Goal: Find specific page/section: Find specific page/section

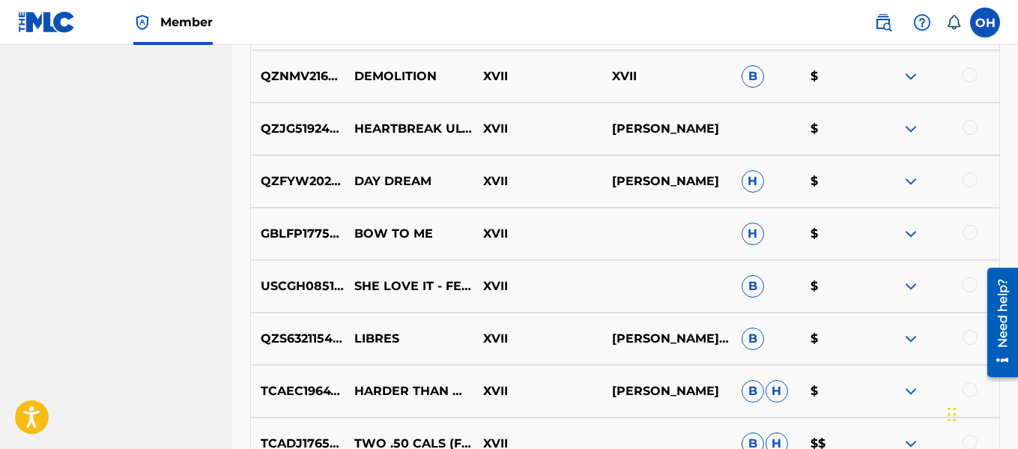
click at [910, 181] on img at bounding box center [911, 181] width 18 height 18
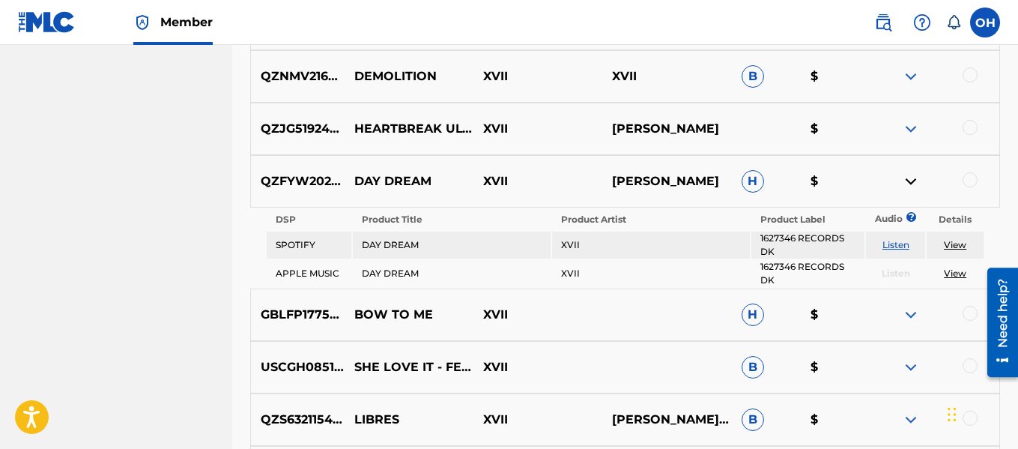
click at [910, 181] on img at bounding box center [911, 181] width 18 height 18
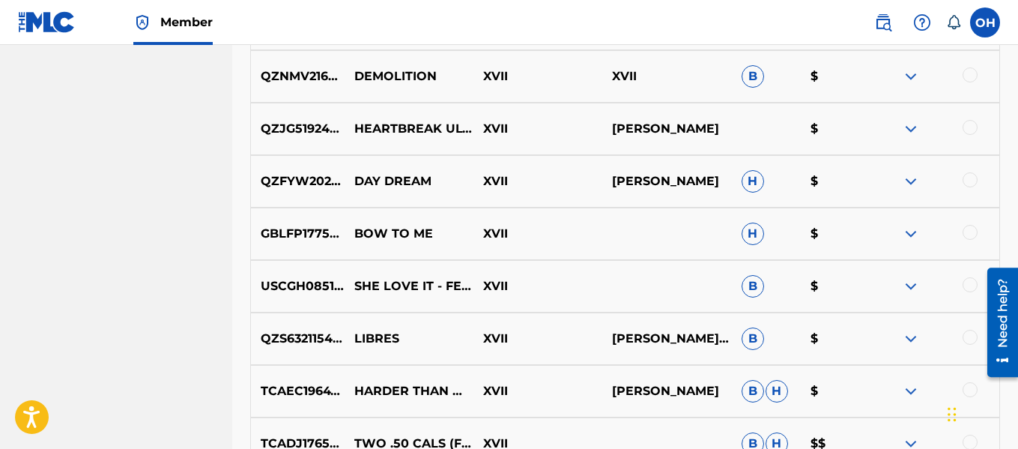
click at [910, 233] on img at bounding box center [911, 234] width 18 height 18
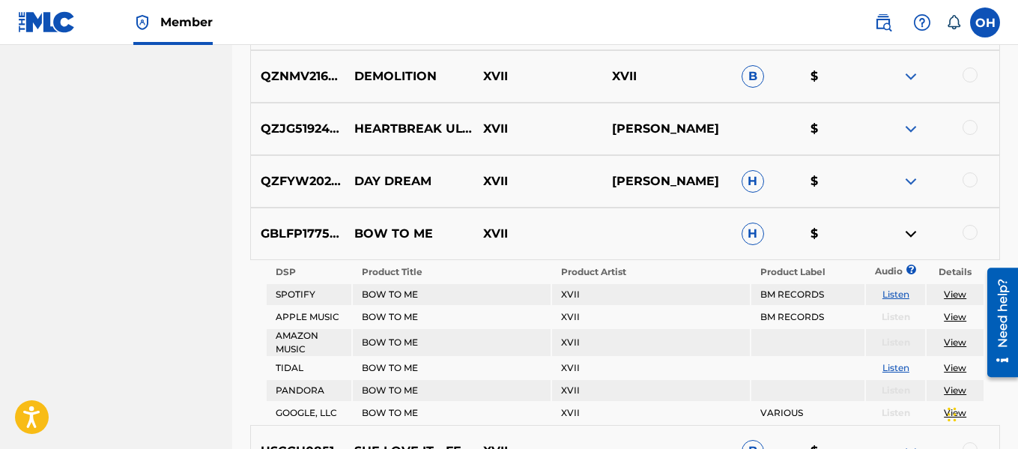
click at [910, 233] on img at bounding box center [911, 234] width 18 height 18
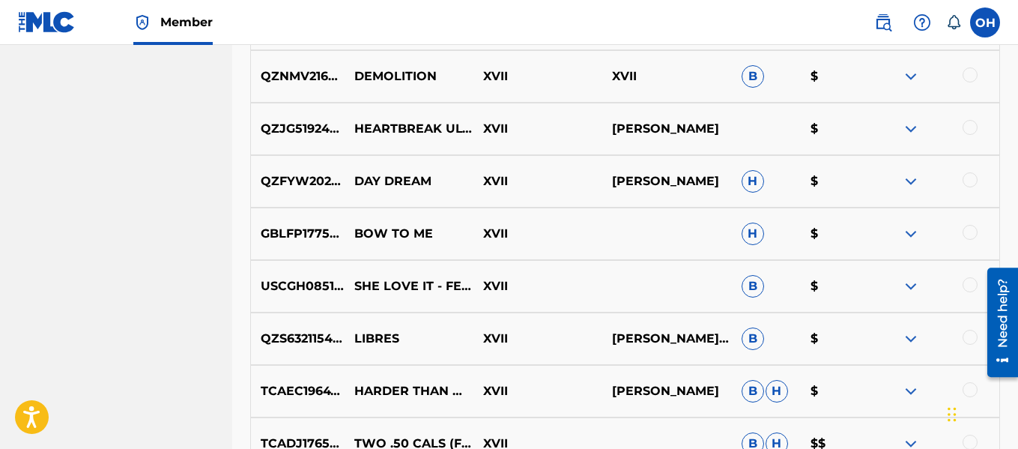
click at [910, 233] on img at bounding box center [911, 234] width 18 height 18
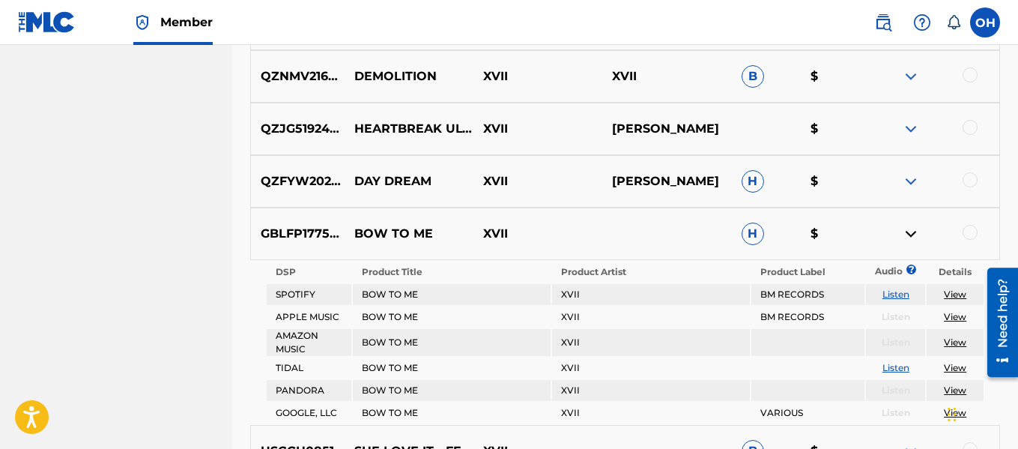
click at [910, 233] on img at bounding box center [911, 234] width 18 height 18
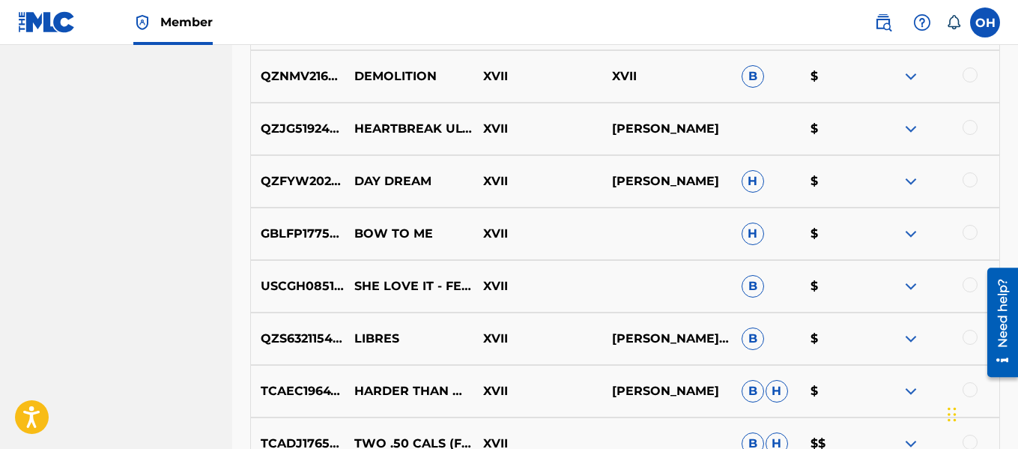
click at [910, 233] on img at bounding box center [911, 234] width 18 height 18
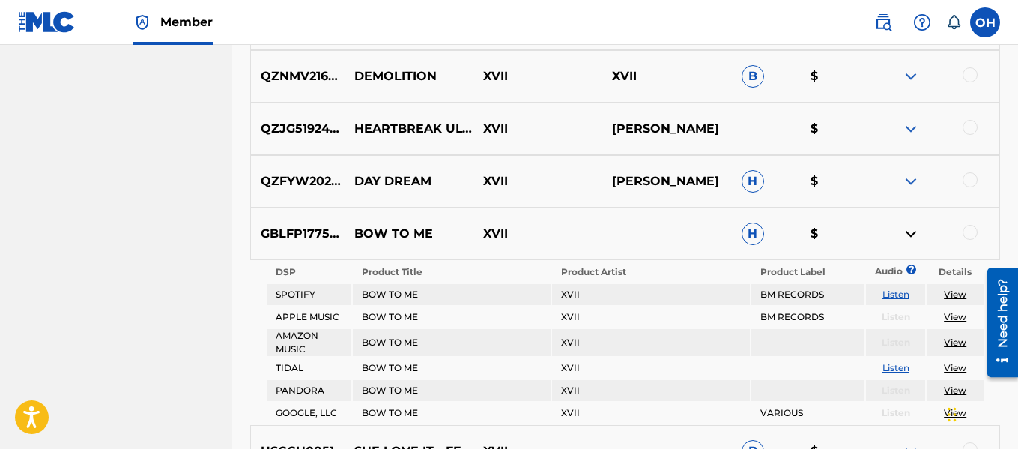
click at [910, 233] on img at bounding box center [911, 234] width 18 height 18
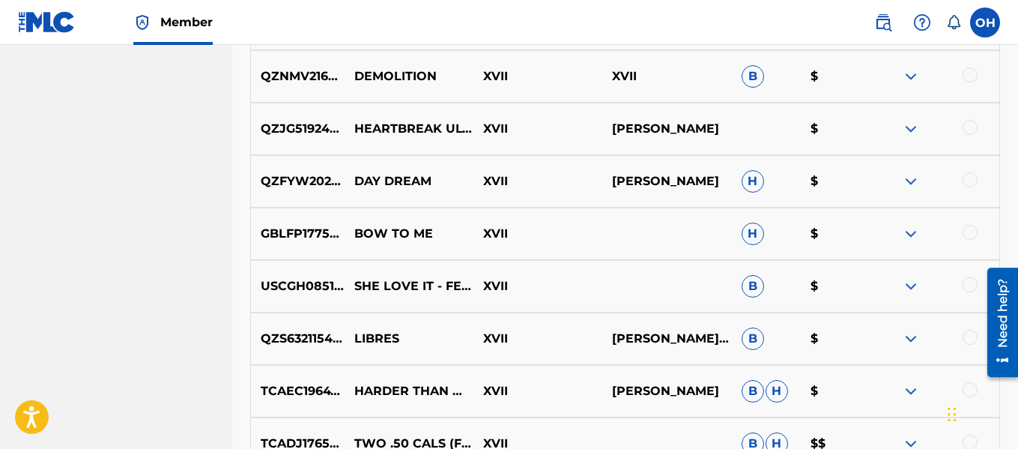
click at [912, 288] on img at bounding box center [911, 286] width 18 height 18
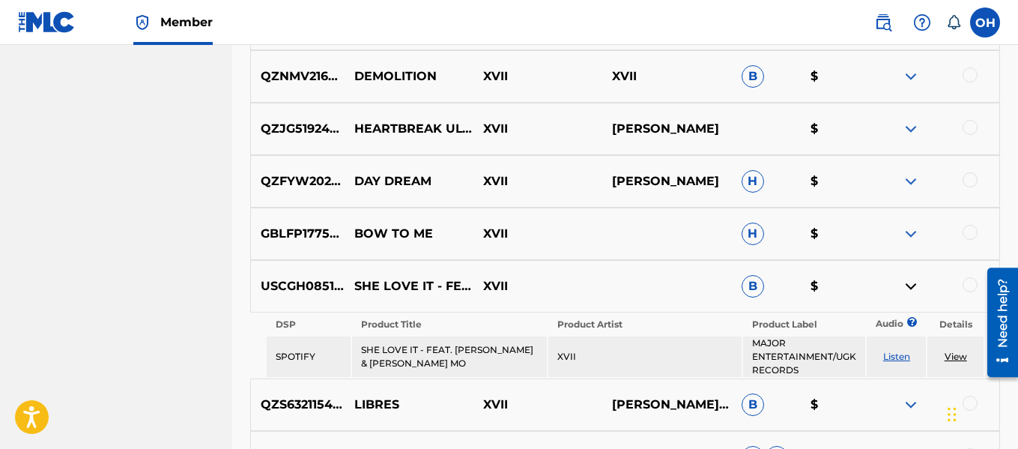
click at [912, 288] on img at bounding box center [911, 286] width 18 height 18
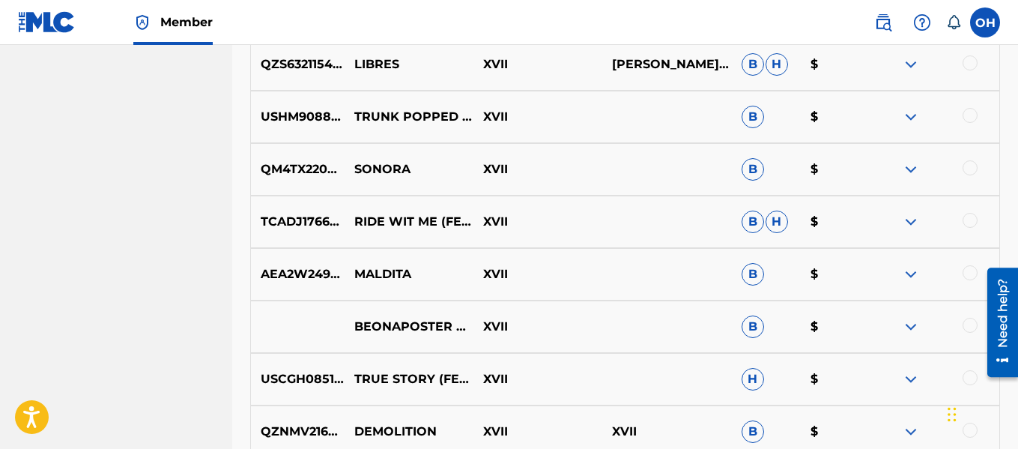
scroll to position [638, 0]
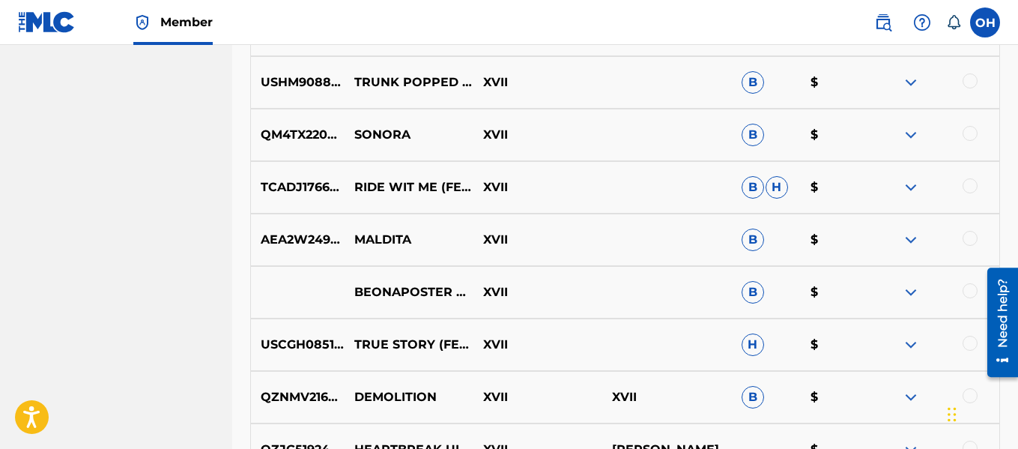
click at [917, 187] on img at bounding box center [911, 187] width 18 height 18
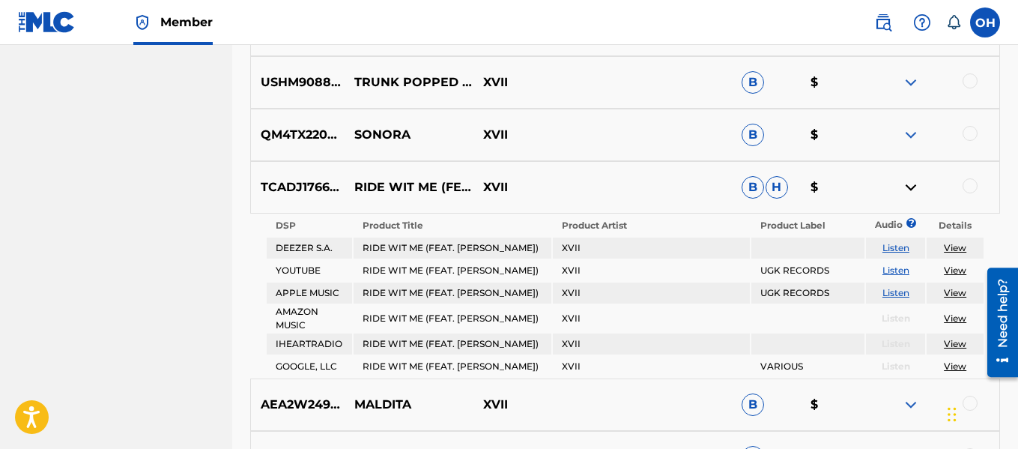
click at [918, 184] on img at bounding box center [911, 187] width 18 height 18
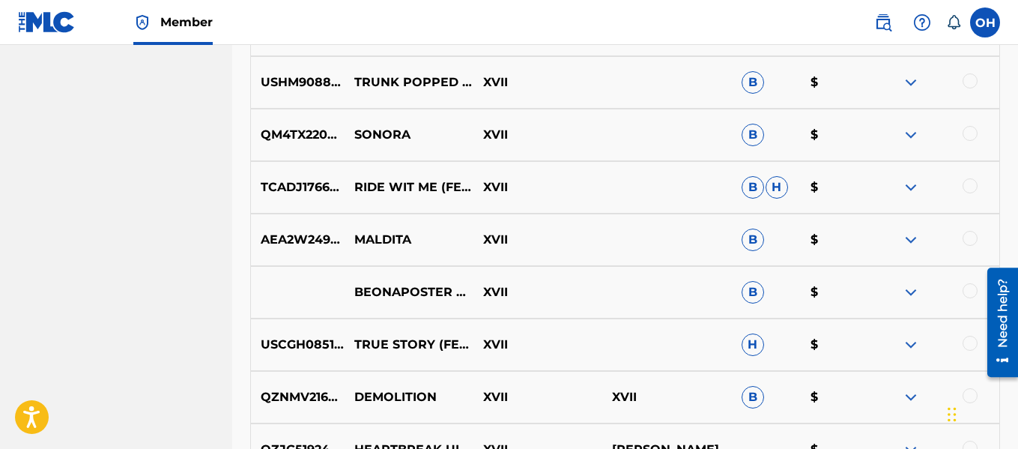
click at [913, 142] on img at bounding box center [911, 135] width 18 height 18
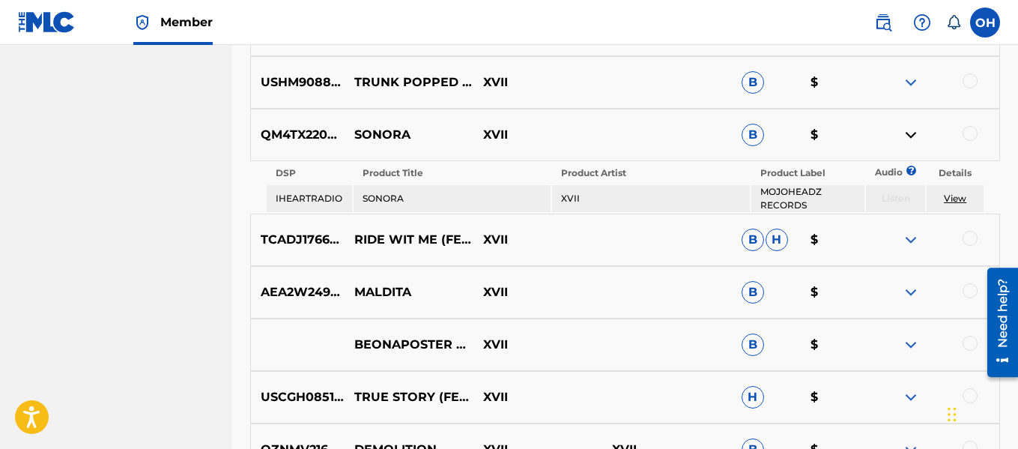
click at [913, 133] on img at bounding box center [911, 135] width 18 height 18
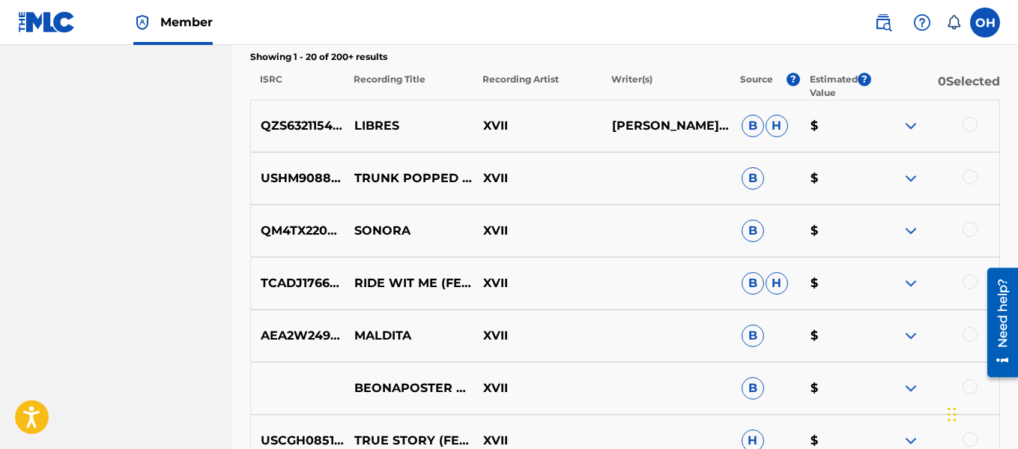
scroll to position [543, 0]
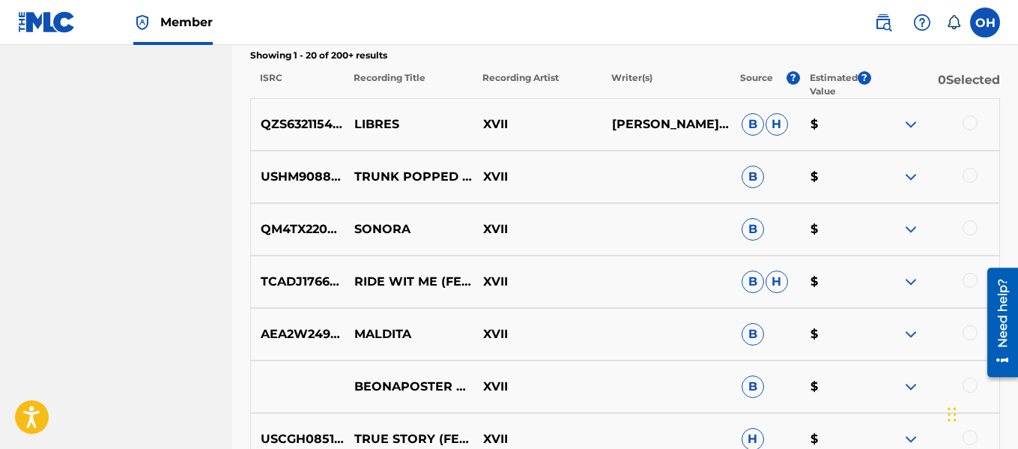
click at [912, 126] on img at bounding box center [911, 124] width 18 height 18
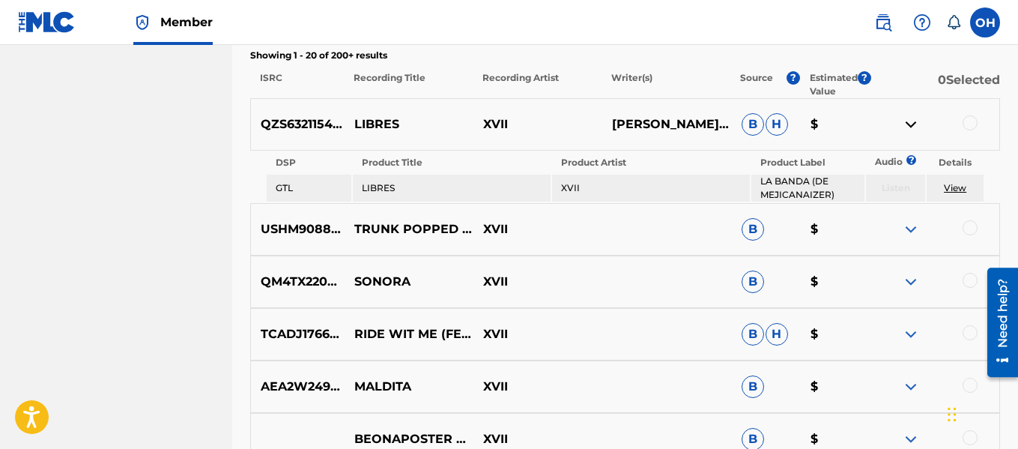
click at [912, 126] on img at bounding box center [911, 124] width 18 height 18
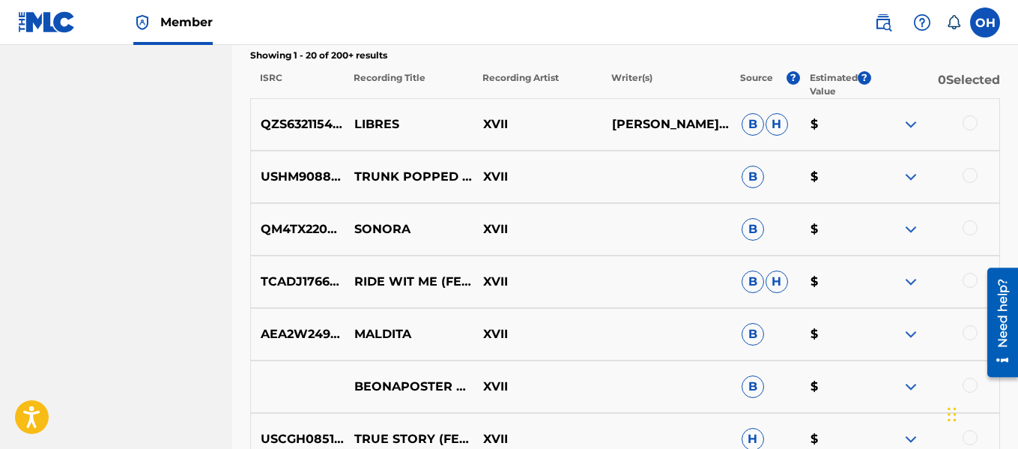
click at [910, 176] on img at bounding box center [911, 177] width 18 height 18
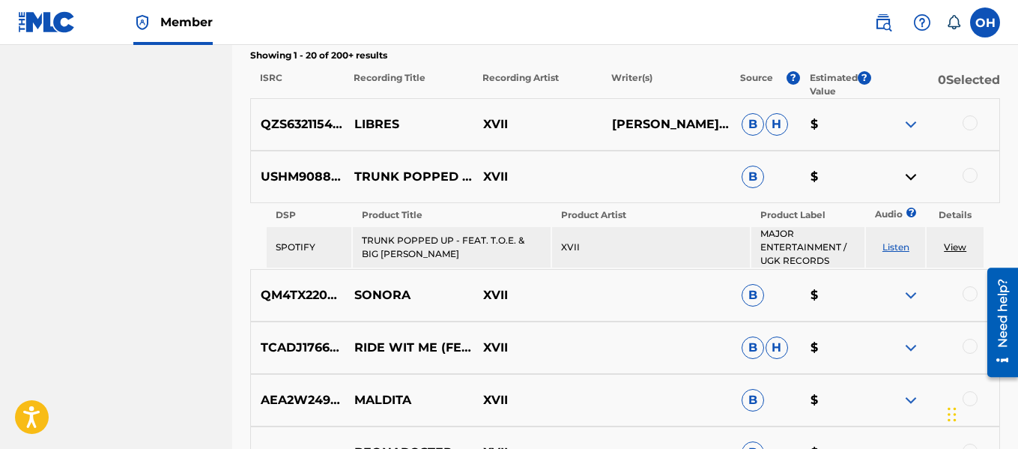
click at [910, 176] on img at bounding box center [911, 177] width 18 height 18
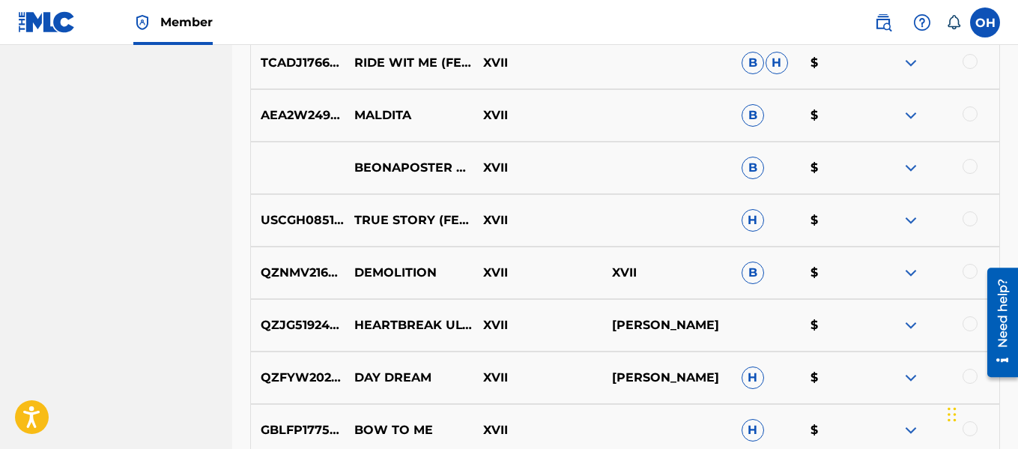
scroll to position [763, 0]
click at [906, 217] on img at bounding box center [911, 220] width 18 height 18
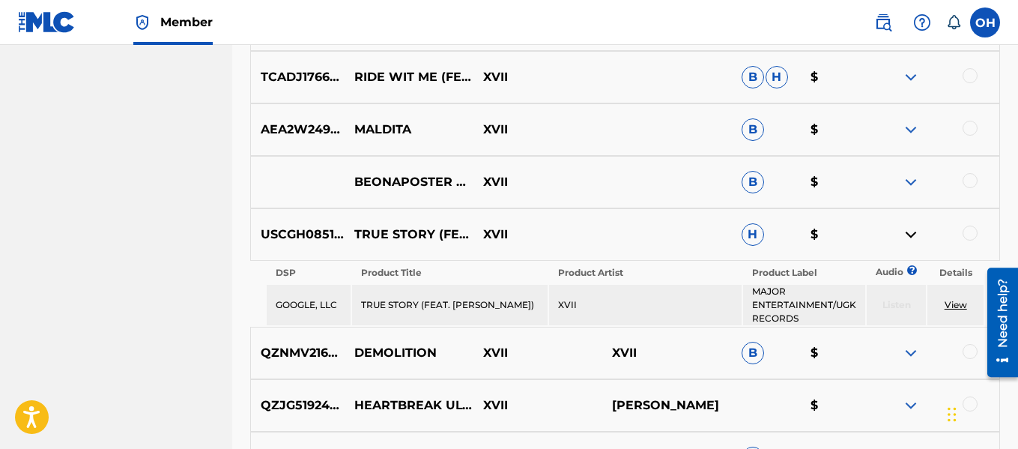
scroll to position [752, 0]
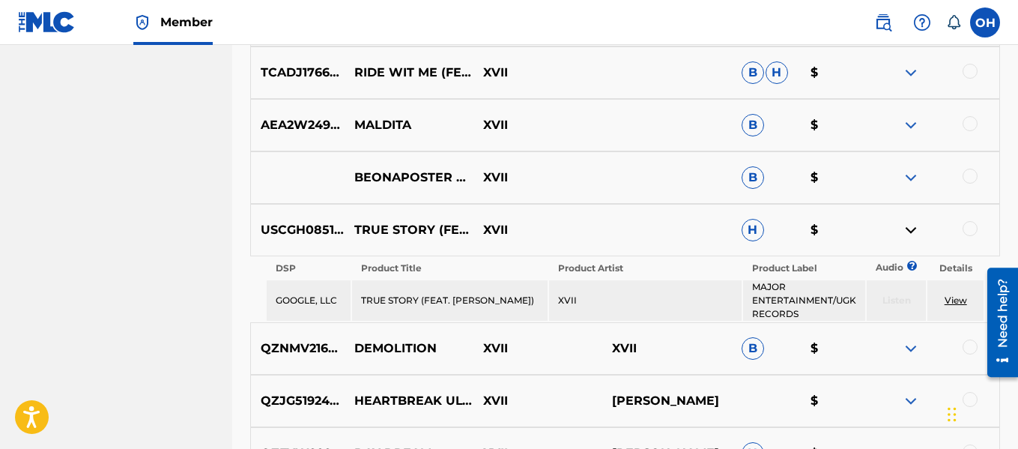
click at [912, 229] on img at bounding box center [911, 230] width 18 height 18
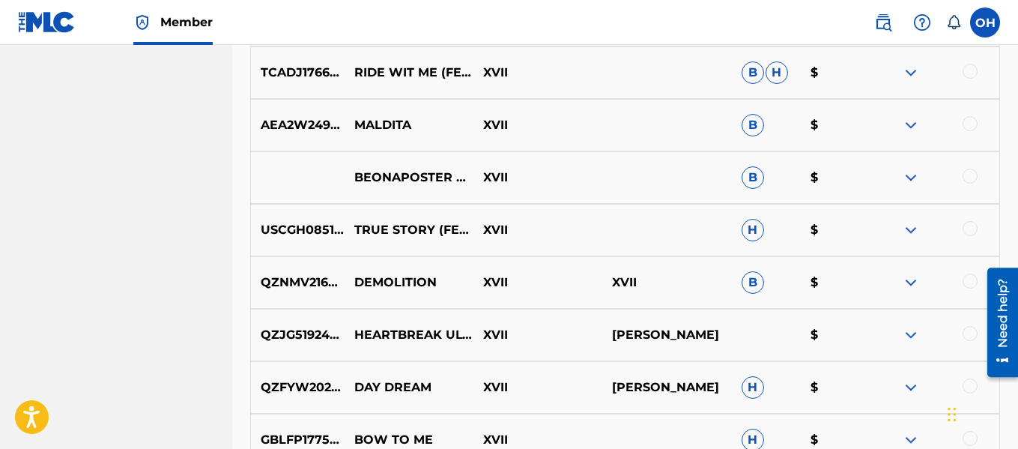
click at [912, 229] on img at bounding box center [911, 230] width 18 height 18
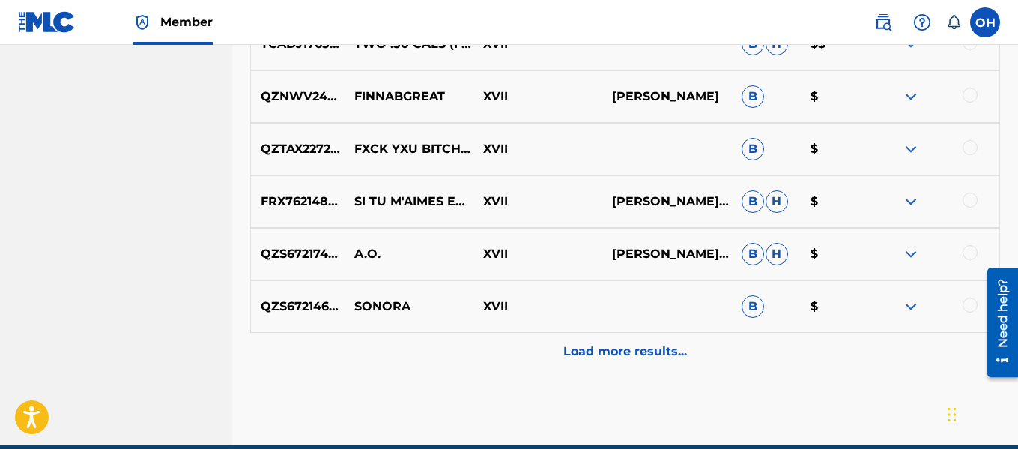
scroll to position [1424, 0]
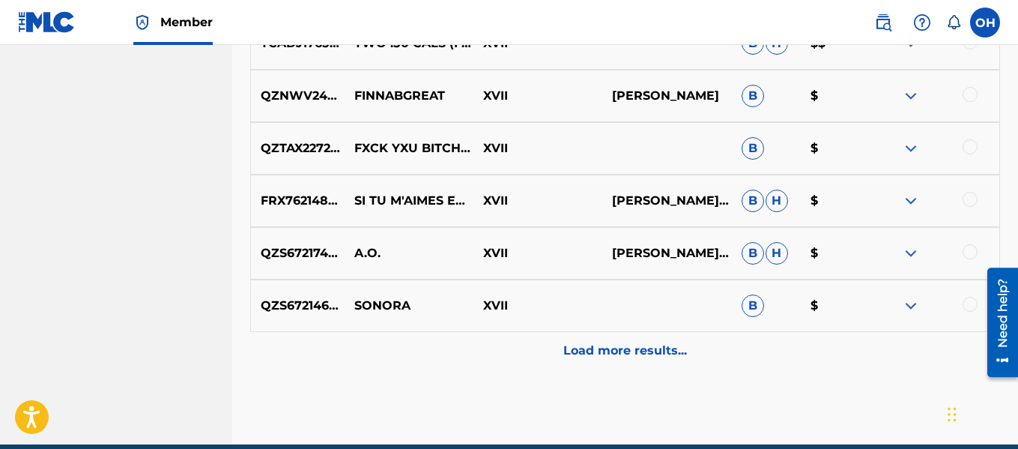
click at [665, 345] on p "Load more results..." at bounding box center [625, 351] width 124 height 18
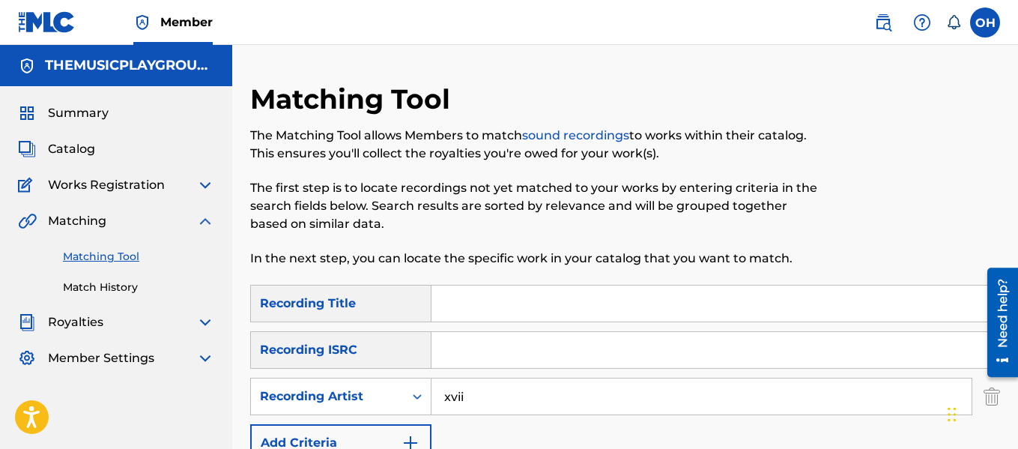
scroll to position [1950, 0]
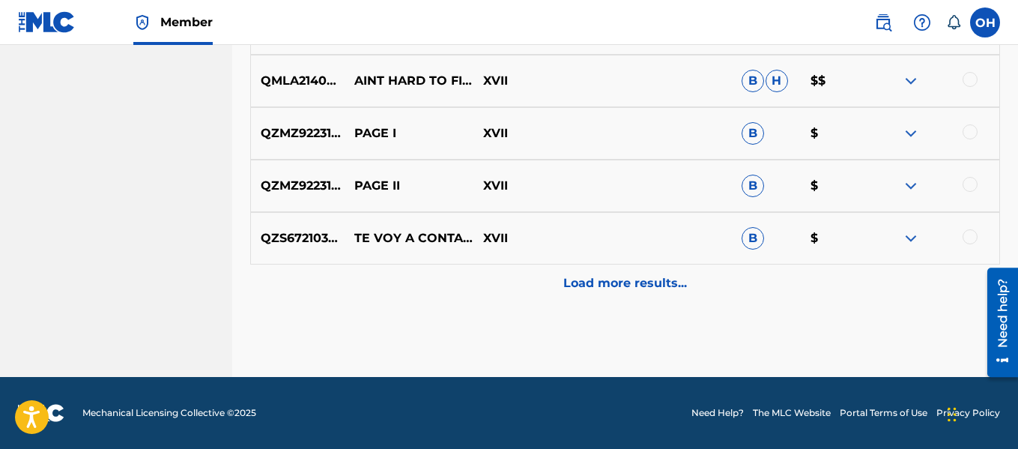
click at [638, 279] on p "Load more results..." at bounding box center [625, 283] width 124 height 18
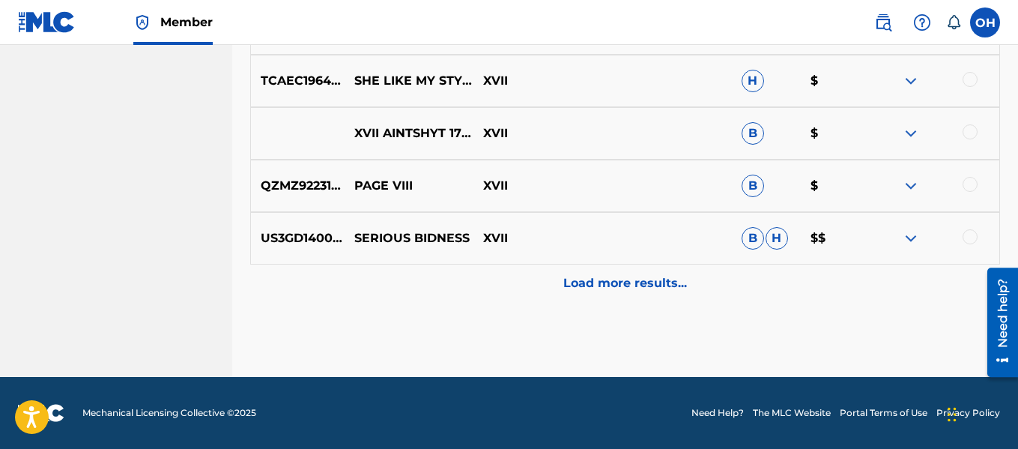
click at [630, 277] on p "Load more results..." at bounding box center [625, 283] width 124 height 18
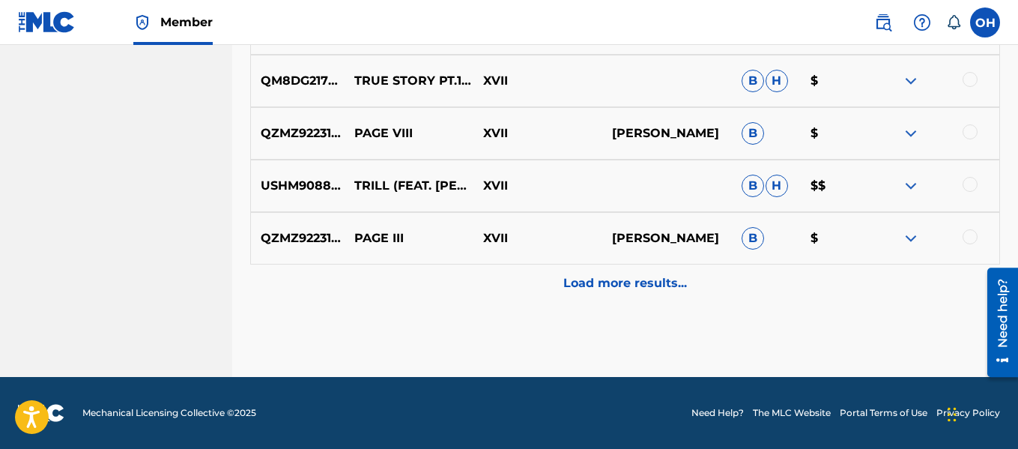
click at [626, 276] on p "Load more results..." at bounding box center [625, 283] width 124 height 18
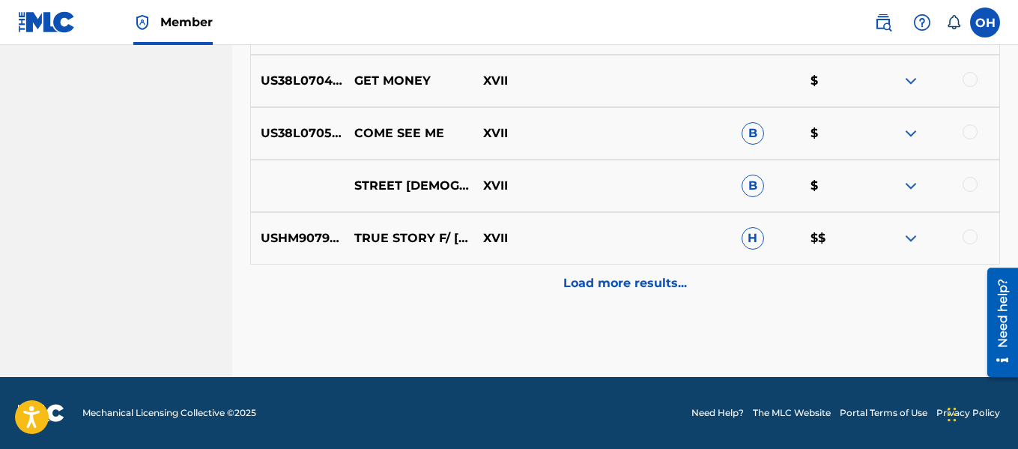
click at [626, 276] on p "Load more results..." at bounding box center [625, 283] width 124 height 18
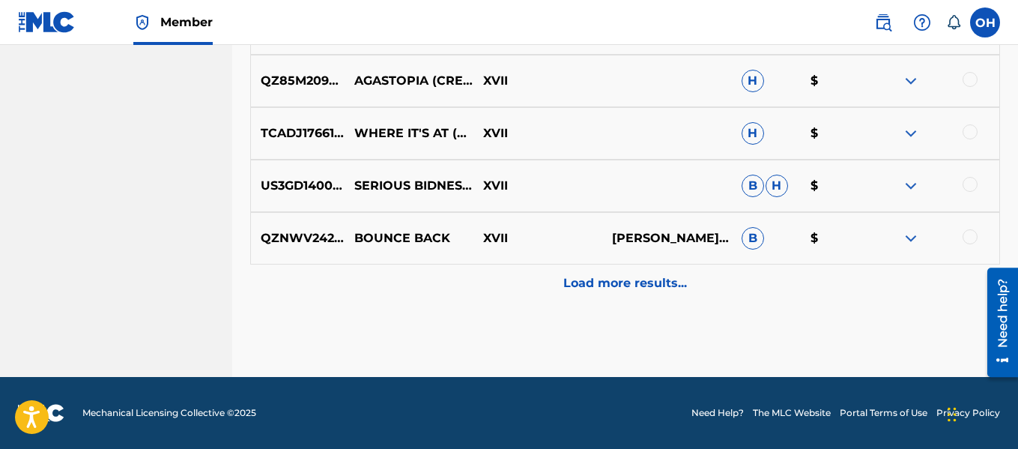
click at [626, 276] on p "Load more results..." at bounding box center [625, 283] width 124 height 18
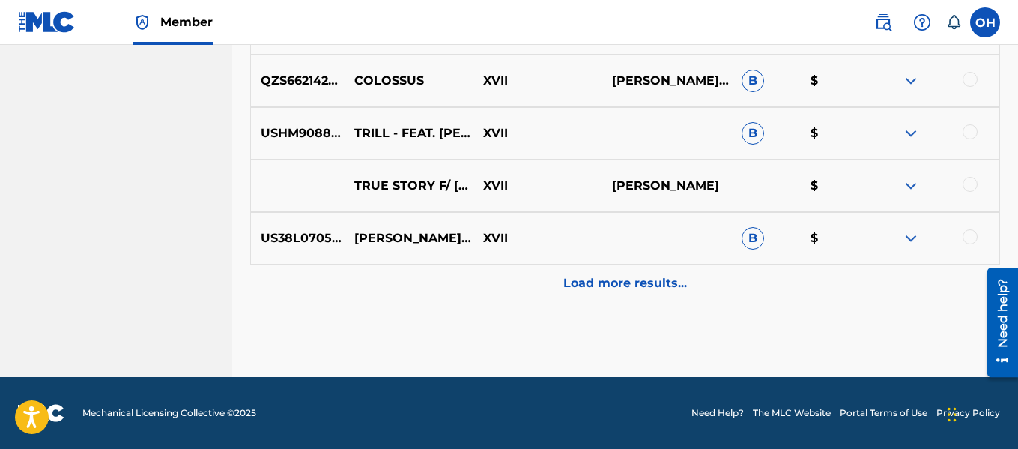
click at [626, 276] on p "Load more results..." at bounding box center [625, 283] width 124 height 18
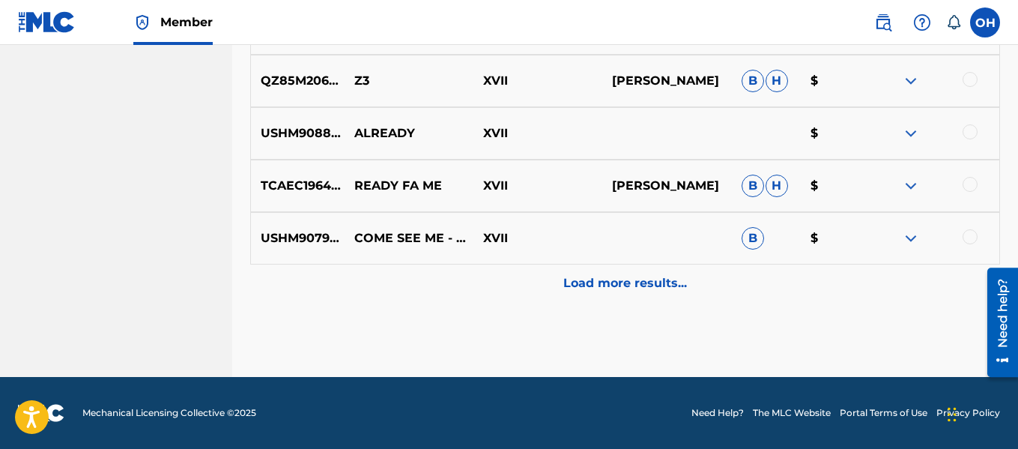
click at [626, 276] on p "Load more results..." at bounding box center [625, 283] width 124 height 18
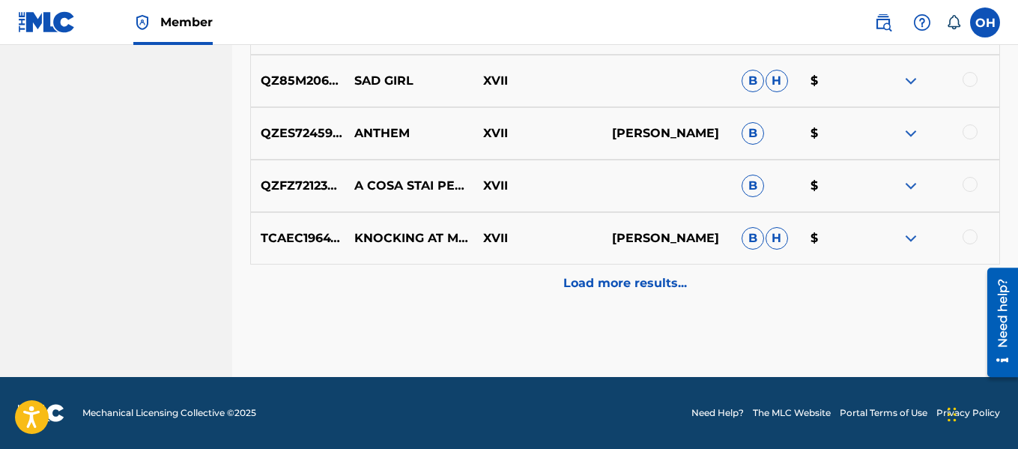
click at [626, 276] on p "Load more results..." at bounding box center [625, 283] width 124 height 18
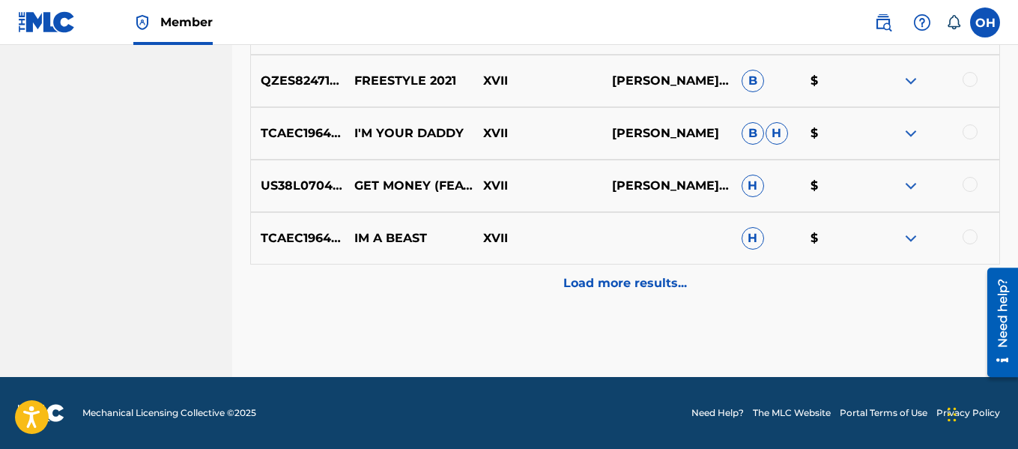
click at [626, 276] on p "Load more results..." at bounding box center [625, 283] width 124 height 18
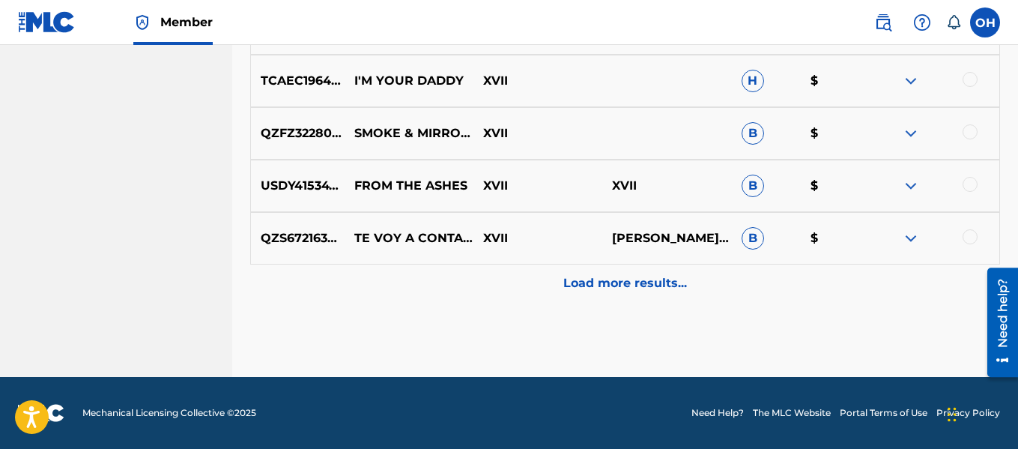
click at [626, 276] on p "Load more results..." at bounding box center [625, 283] width 124 height 18
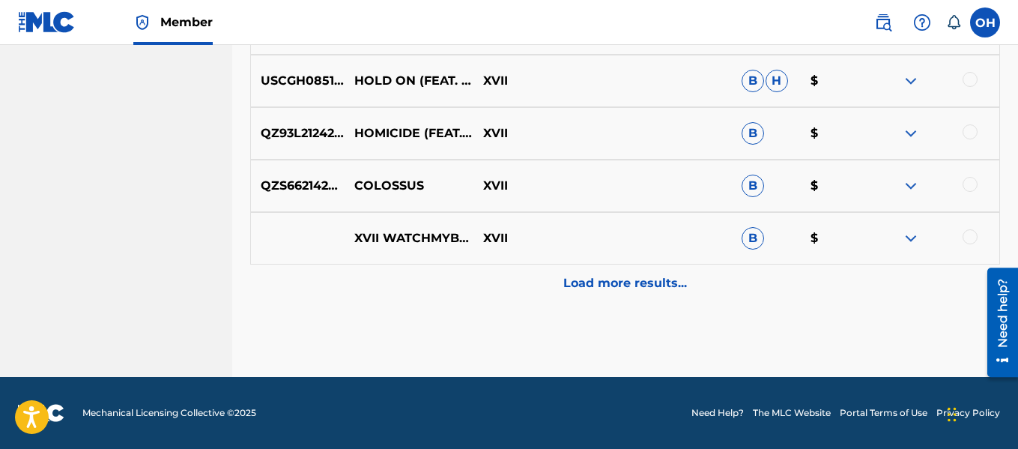
click at [626, 276] on p "Load more results..." at bounding box center [625, 283] width 124 height 18
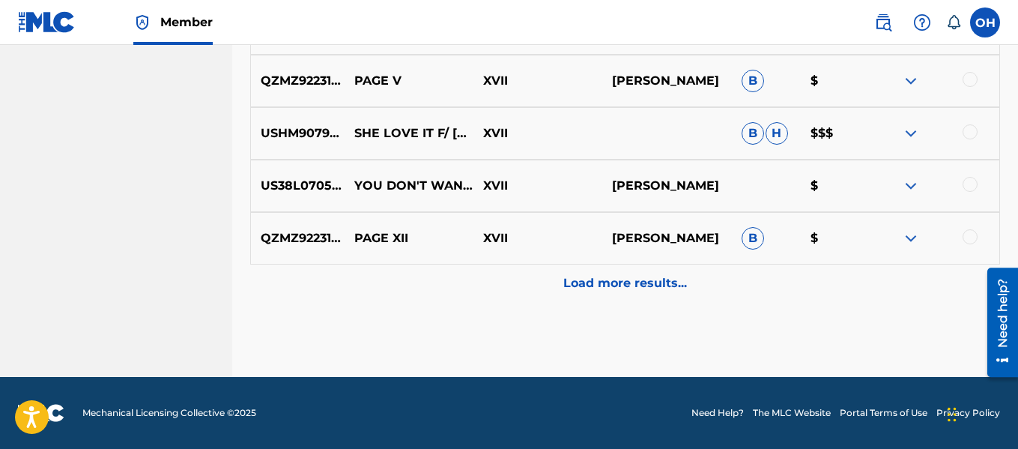
click at [626, 276] on p "Load more results..." at bounding box center [625, 283] width 124 height 18
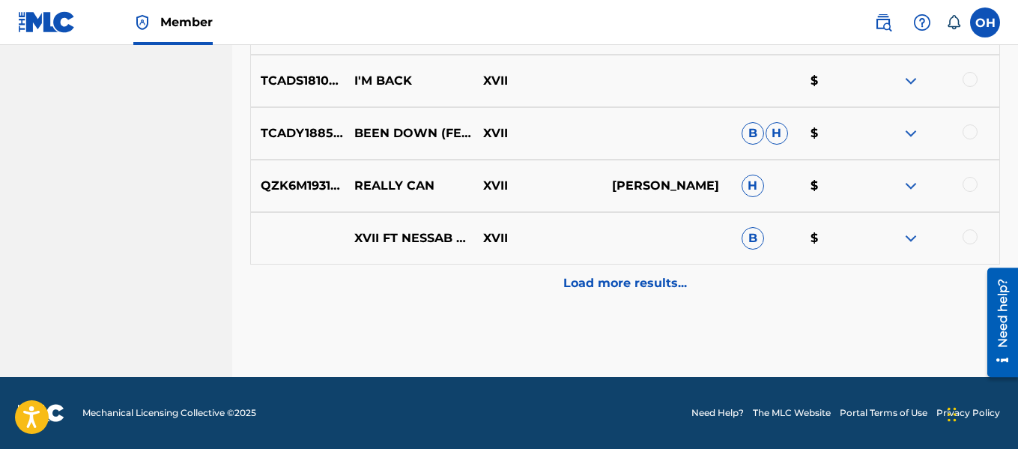
click at [626, 276] on p "Load more results..." at bounding box center [625, 283] width 124 height 18
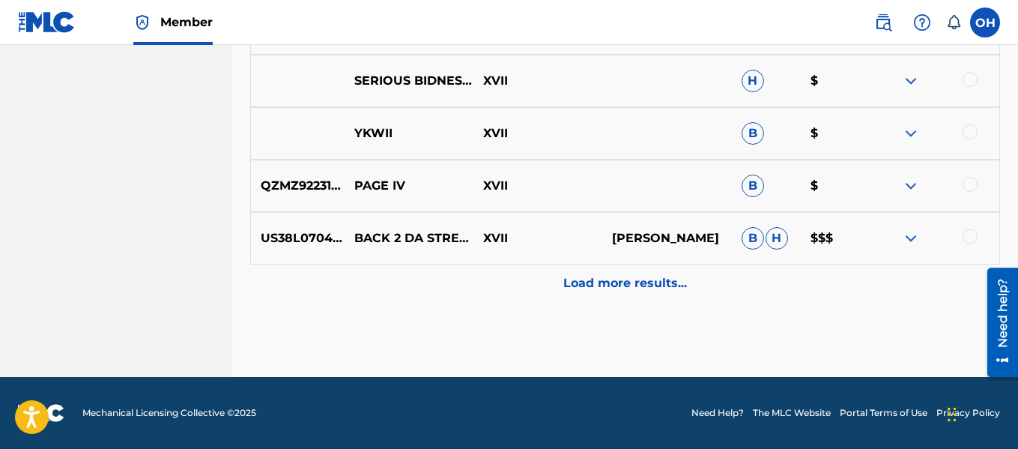
click at [626, 276] on p "Load more results..." at bounding box center [625, 283] width 124 height 18
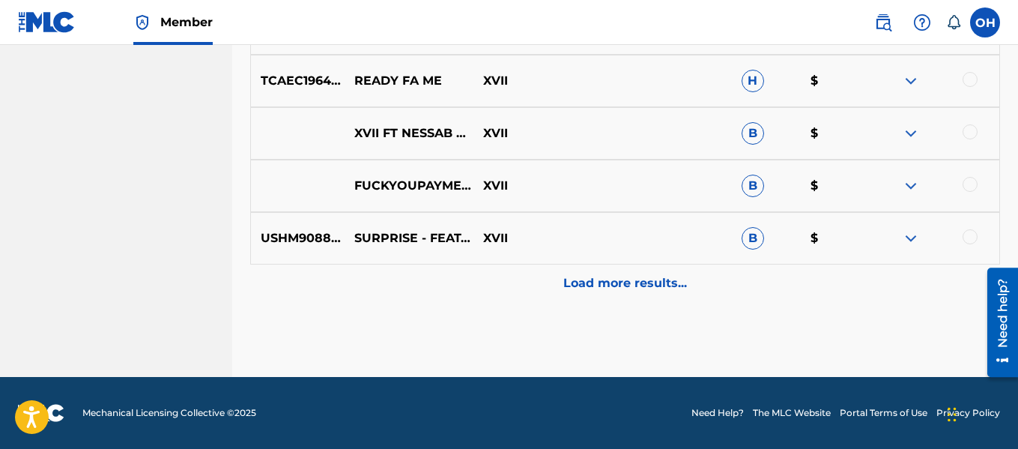
click at [626, 276] on p "Load more results..." at bounding box center [625, 283] width 124 height 18
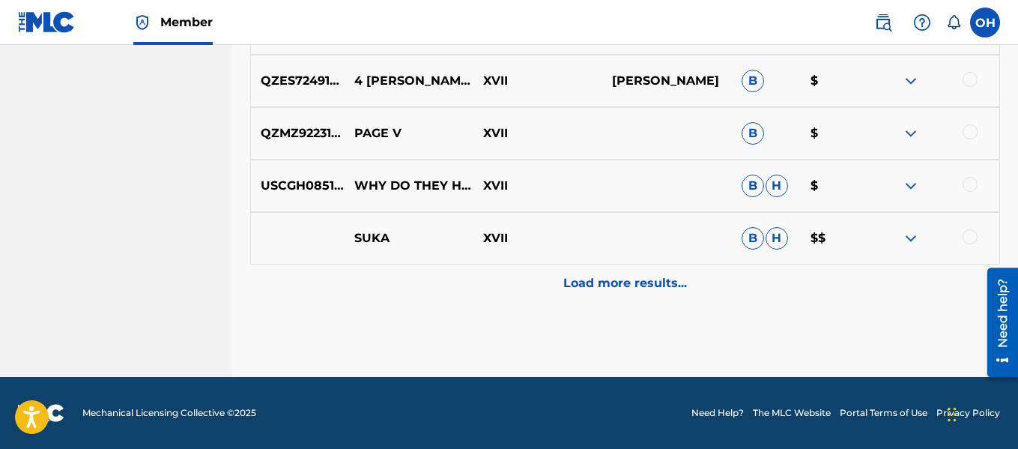
click at [626, 276] on p "Load more results..." at bounding box center [625, 283] width 124 height 18
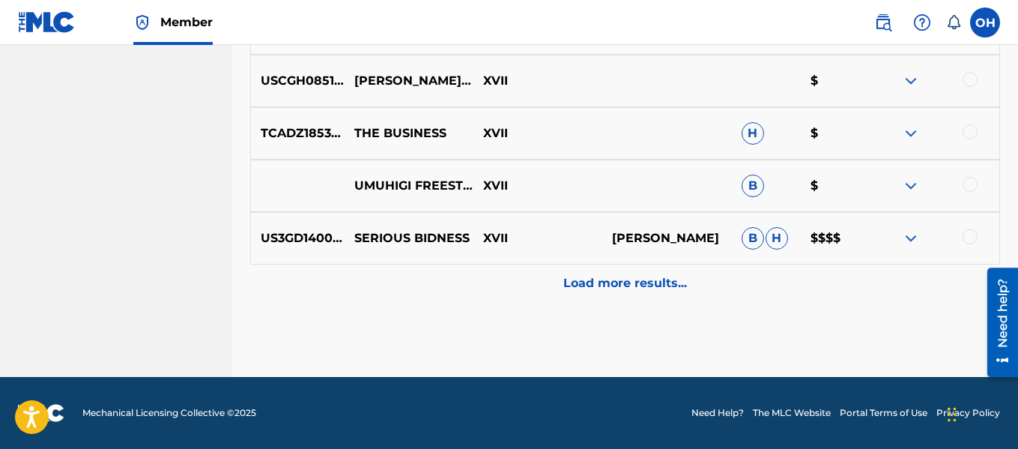
click at [626, 276] on p "Load more results..." at bounding box center [625, 283] width 124 height 18
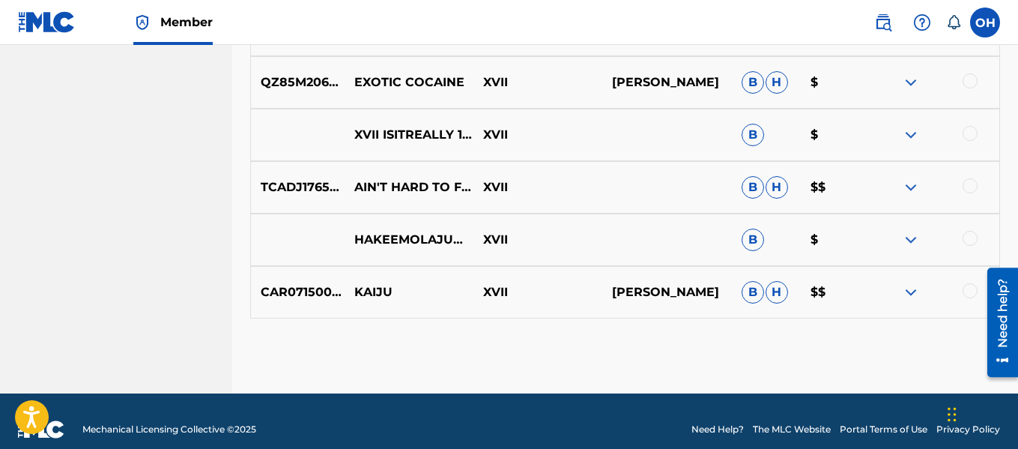
scroll to position [10829, 0]
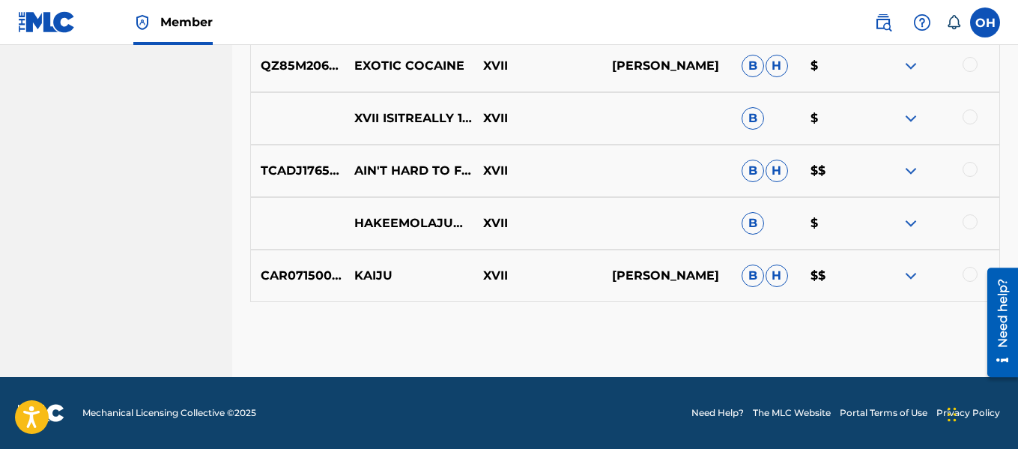
click at [626, 276] on p "[PERSON_NAME]" at bounding box center [666, 276] width 129 height 18
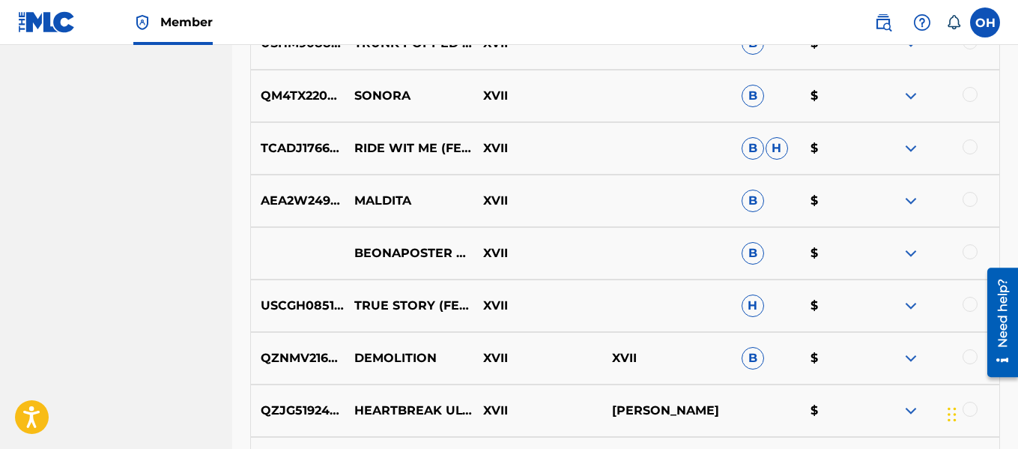
scroll to position [680, 0]
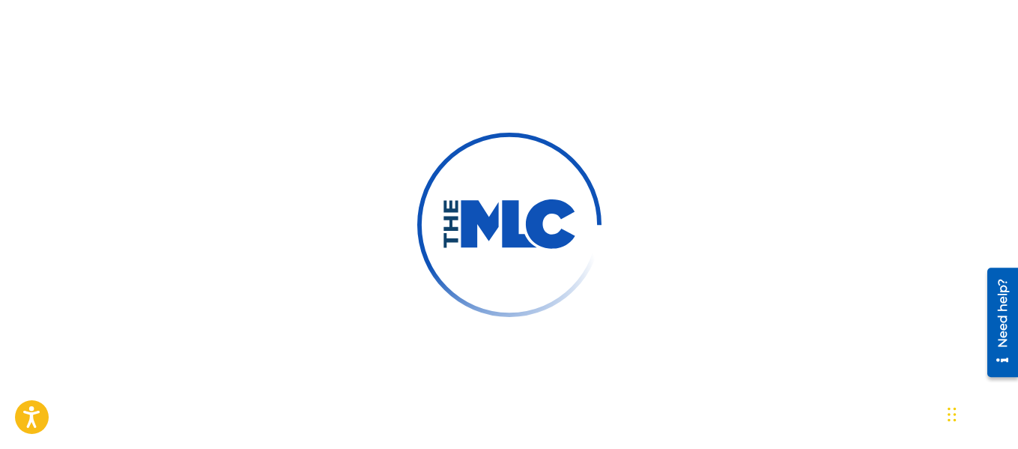
click at [543, 78] on div at bounding box center [509, 224] width 1018 height 449
